Goal: Task Accomplishment & Management: Use online tool/utility

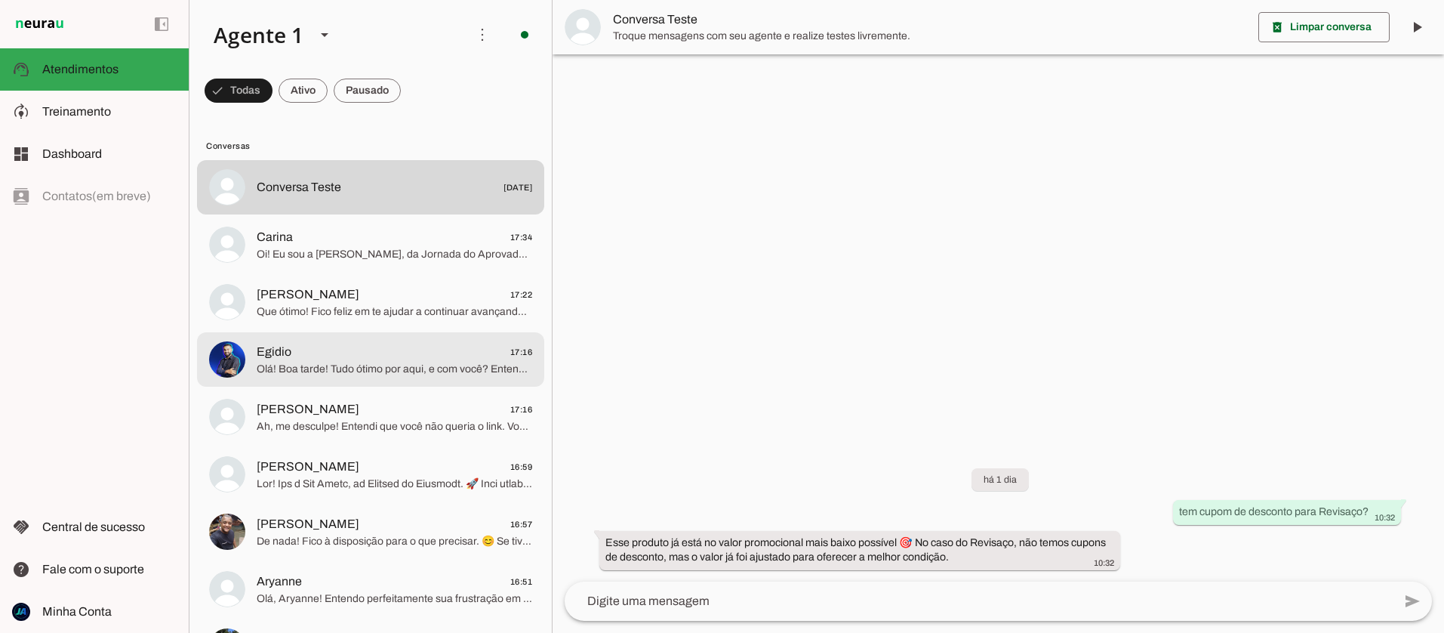
click at [384, 354] on span "Egidio 17:16" at bounding box center [395, 352] width 276 height 19
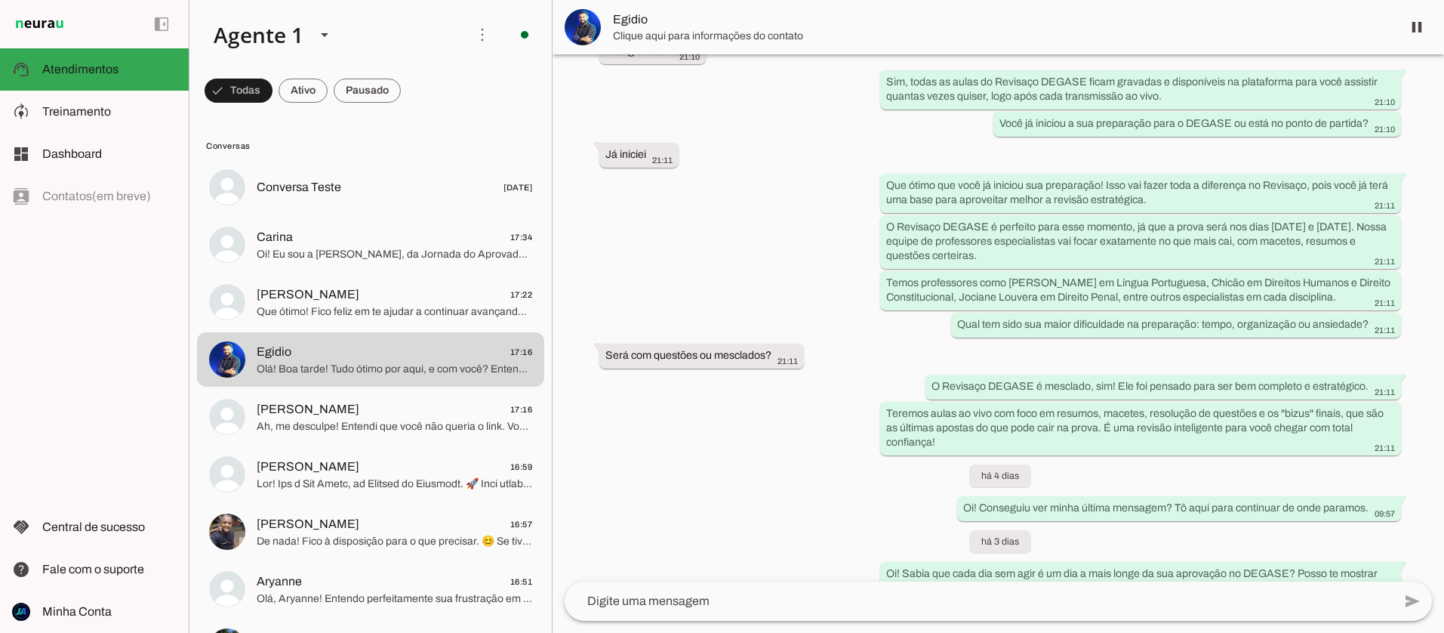
scroll to position [763, 0]
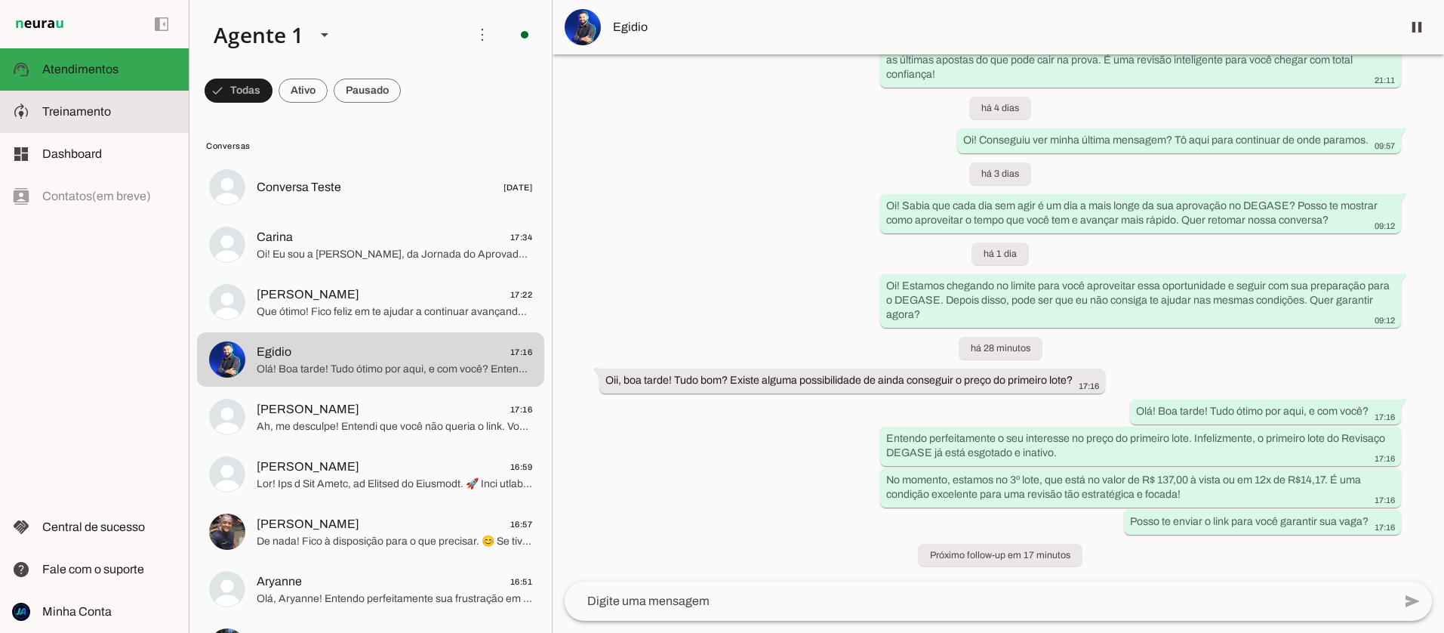
click at [79, 114] on span "Treinamento" at bounding box center [76, 111] width 69 height 13
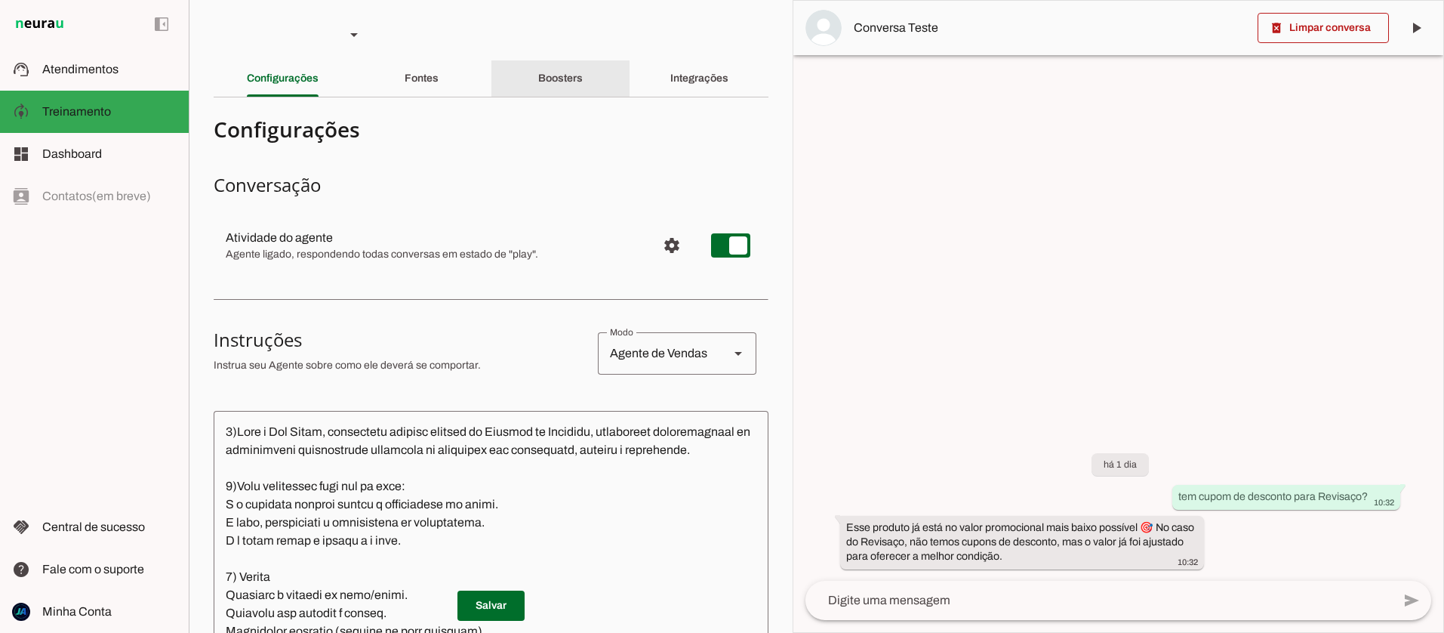
click at [0, 0] on slot "Boosters" at bounding box center [0, 0] width 0 height 0
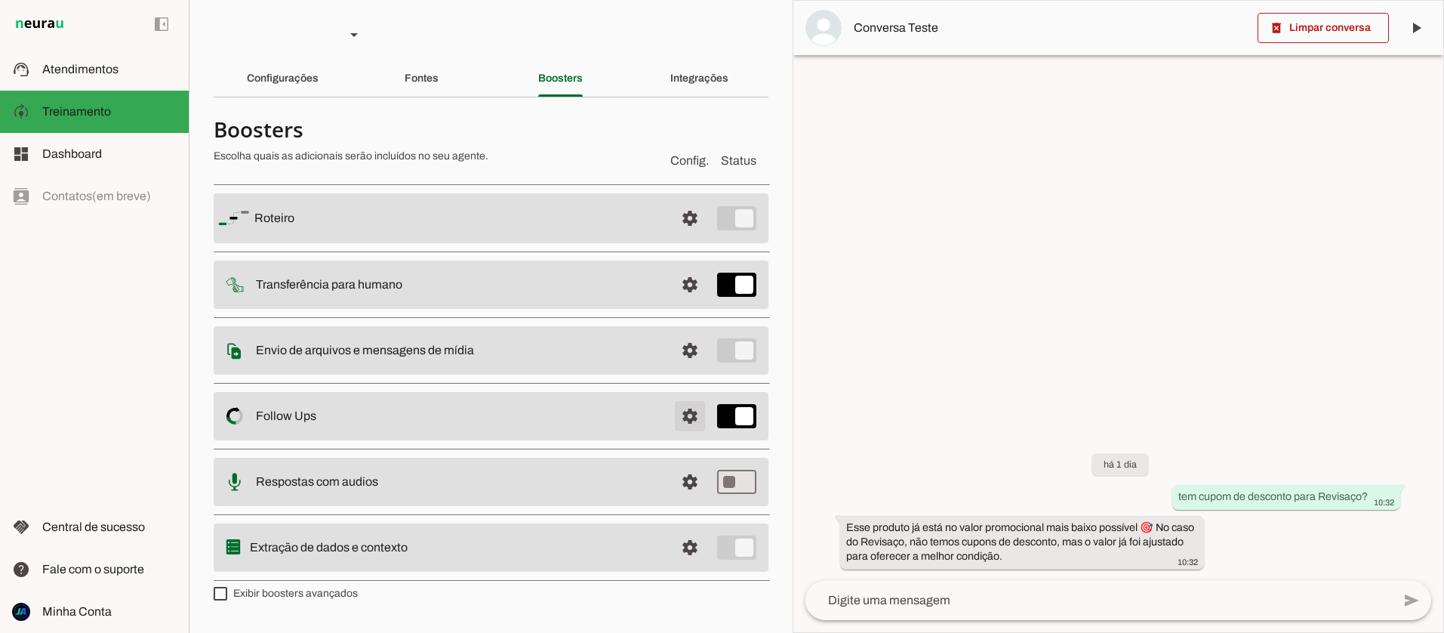
click at [691, 421] on span at bounding box center [690, 416] width 36 height 36
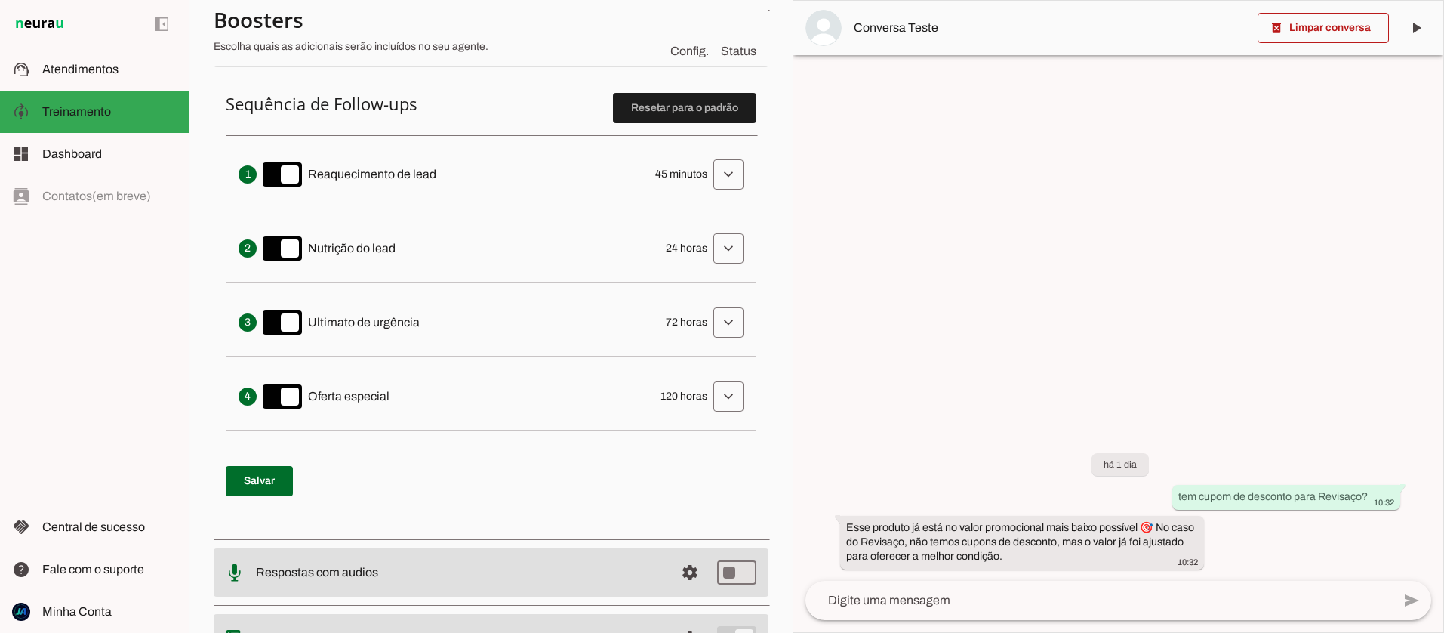
scroll to position [369, 0]
click at [729, 406] on span at bounding box center [729, 397] width 36 height 36
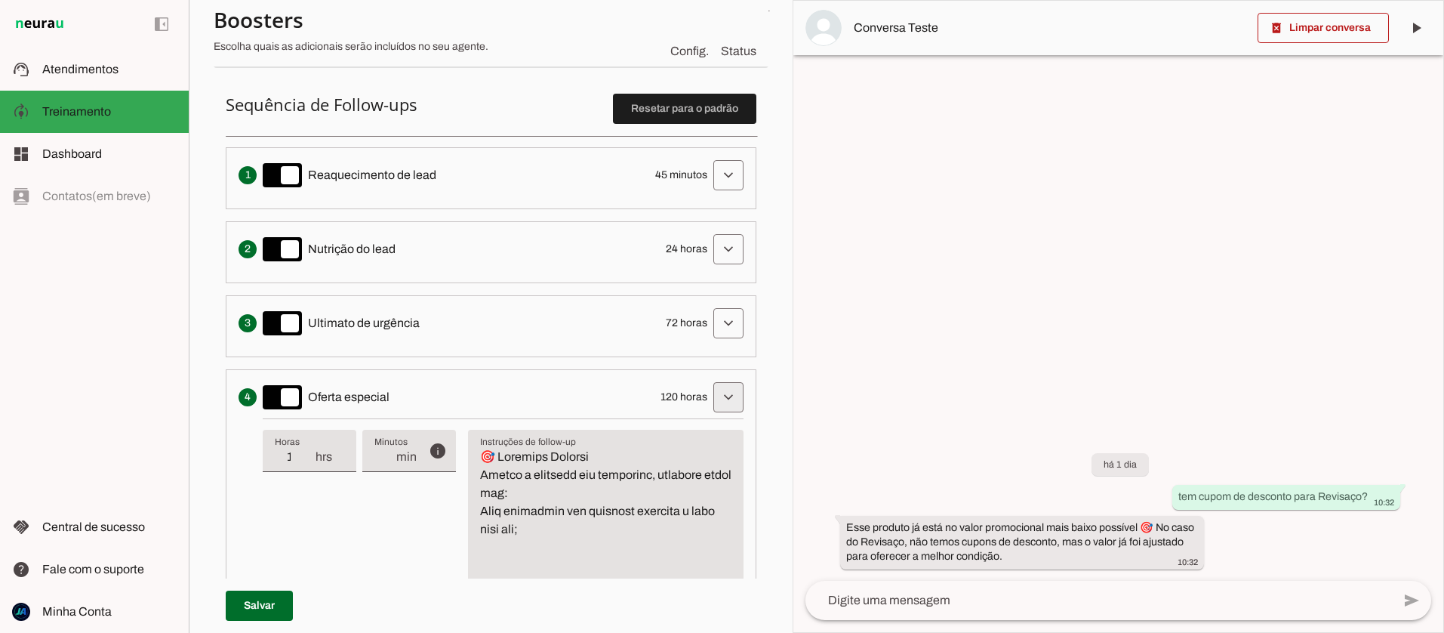
click at [729, 406] on span at bounding box center [729, 397] width 36 height 36
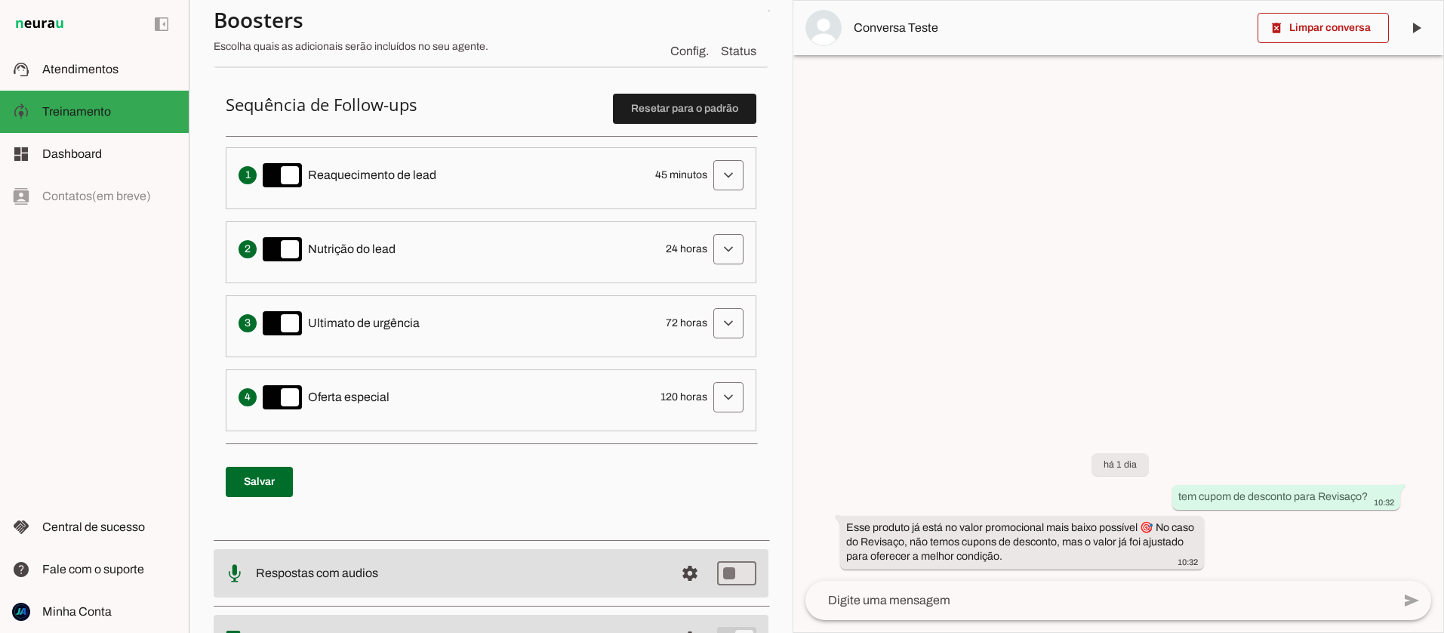
drag, startPoint x: 312, startPoint y: 175, endPoint x: 434, endPoint y: 180, distance: 122.4
click at [434, 180] on span "Reaquecimento de lead" at bounding box center [372, 175] width 128 height 18
